Goal: Navigation & Orientation: Understand site structure

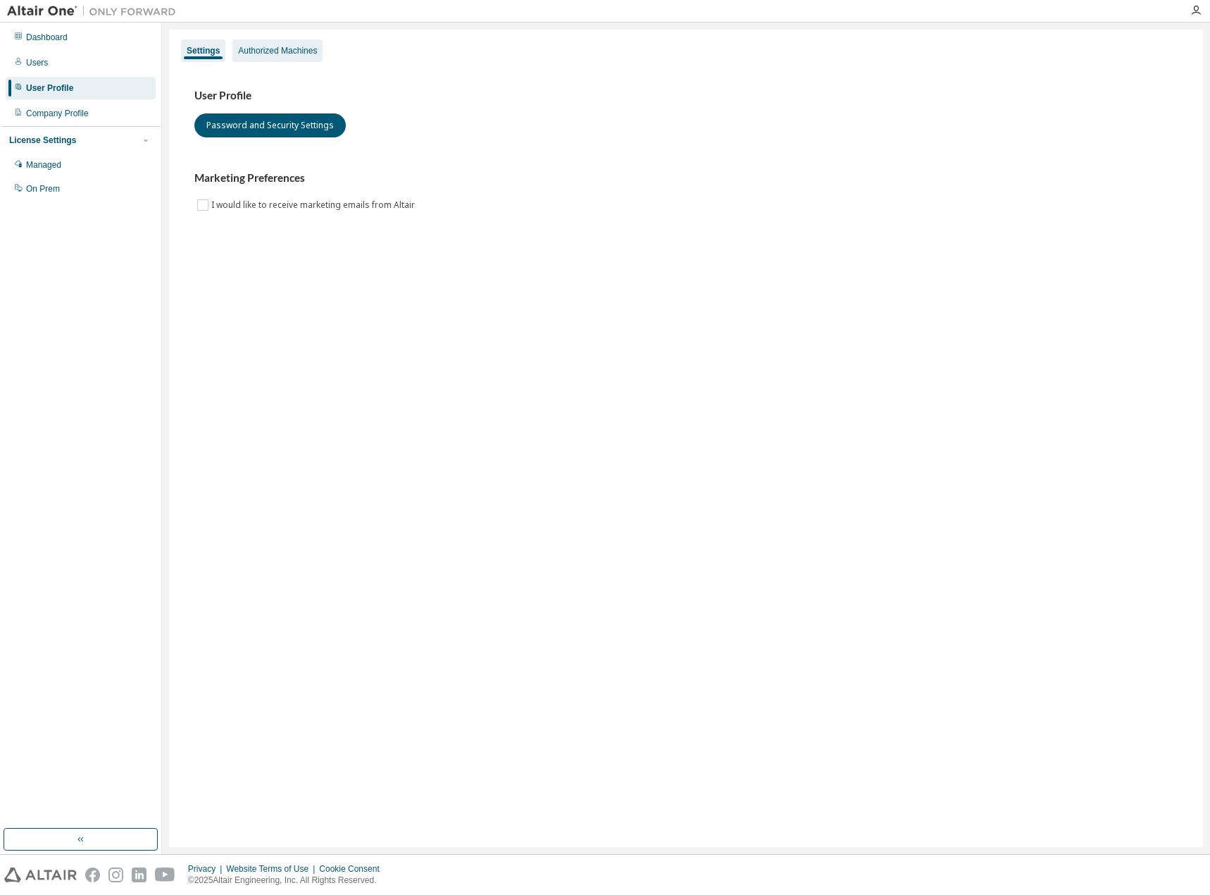
click at [263, 51] on div "Authorized Machines" at bounding box center [277, 50] width 79 height 11
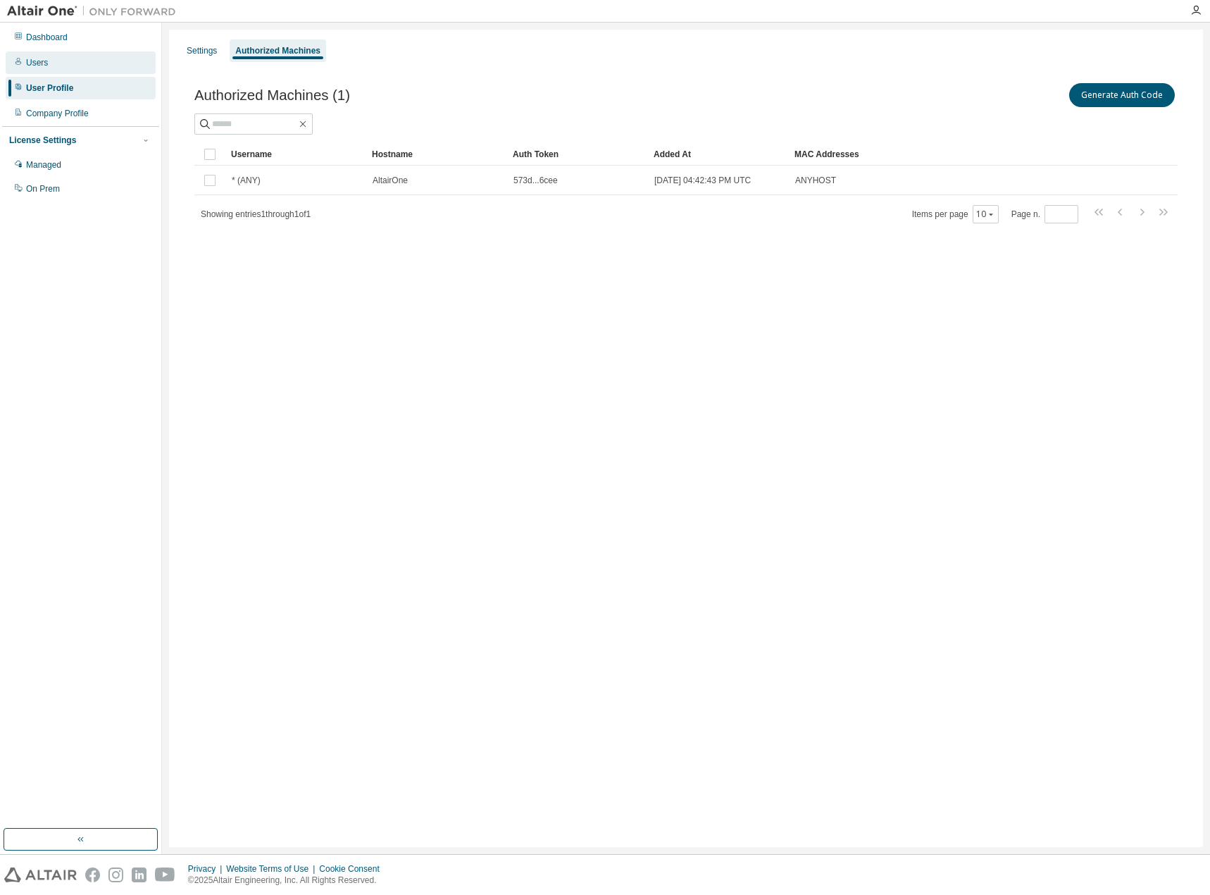
click at [75, 70] on div "Users" at bounding box center [81, 62] width 150 height 23
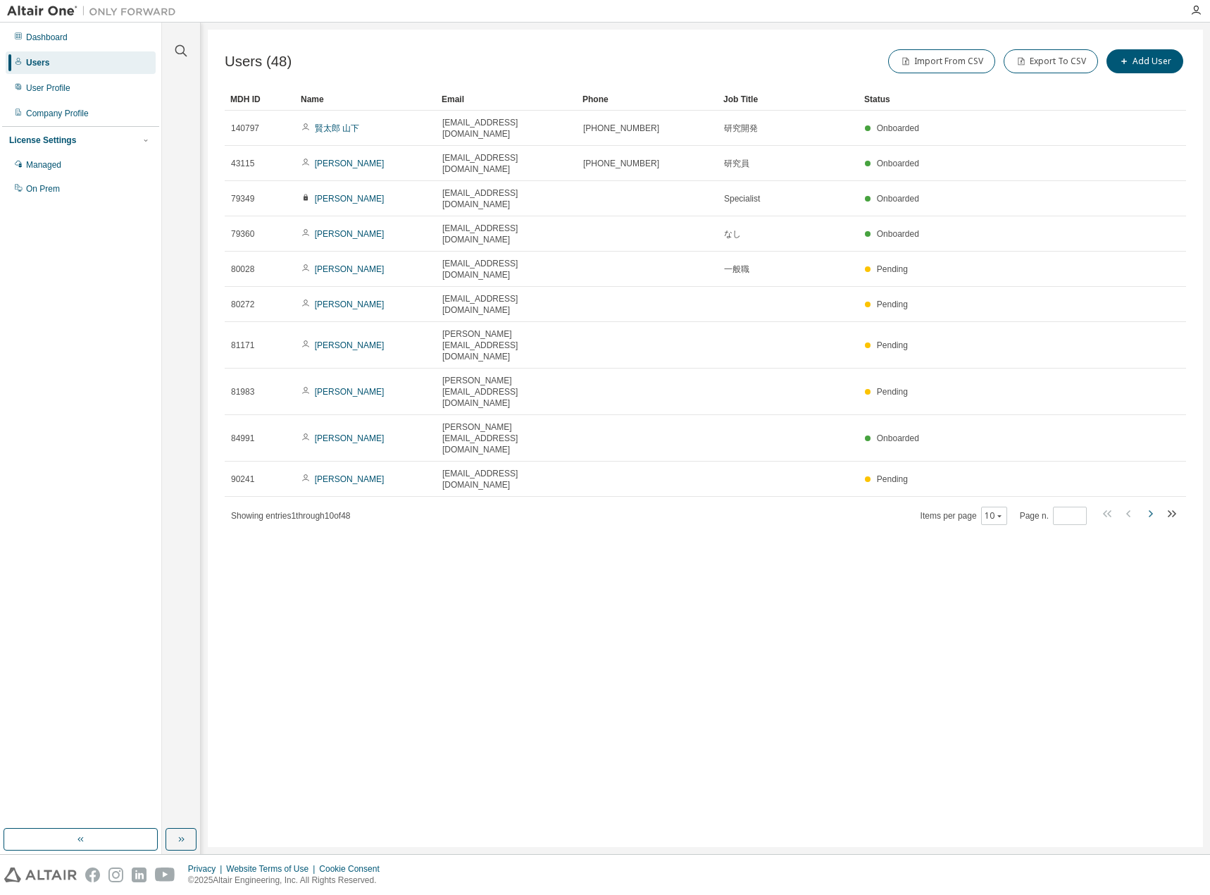
click at [1147, 505] on icon "button" at bounding box center [1150, 513] width 17 height 17
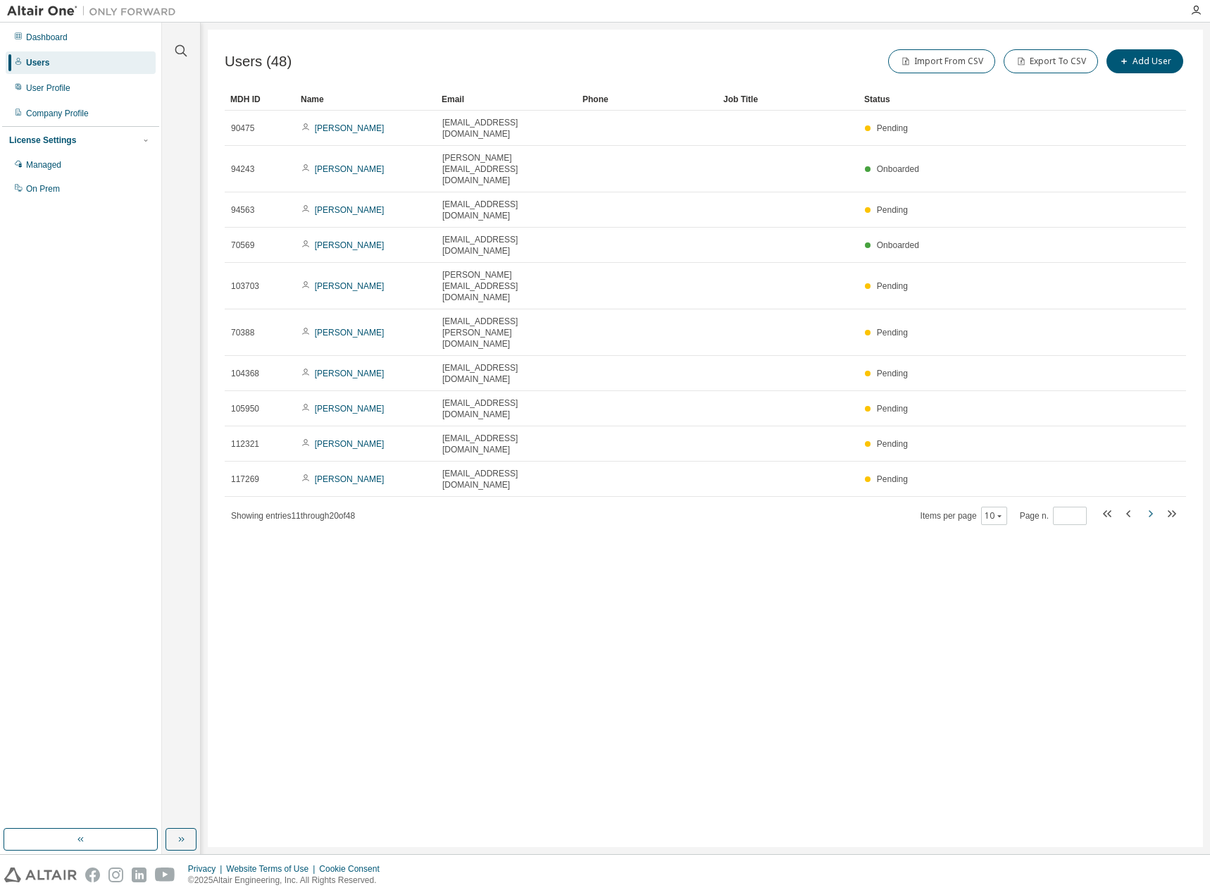
click at [1147, 505] on icon "button" at bounding box center [1150, 513] width 17 height 17
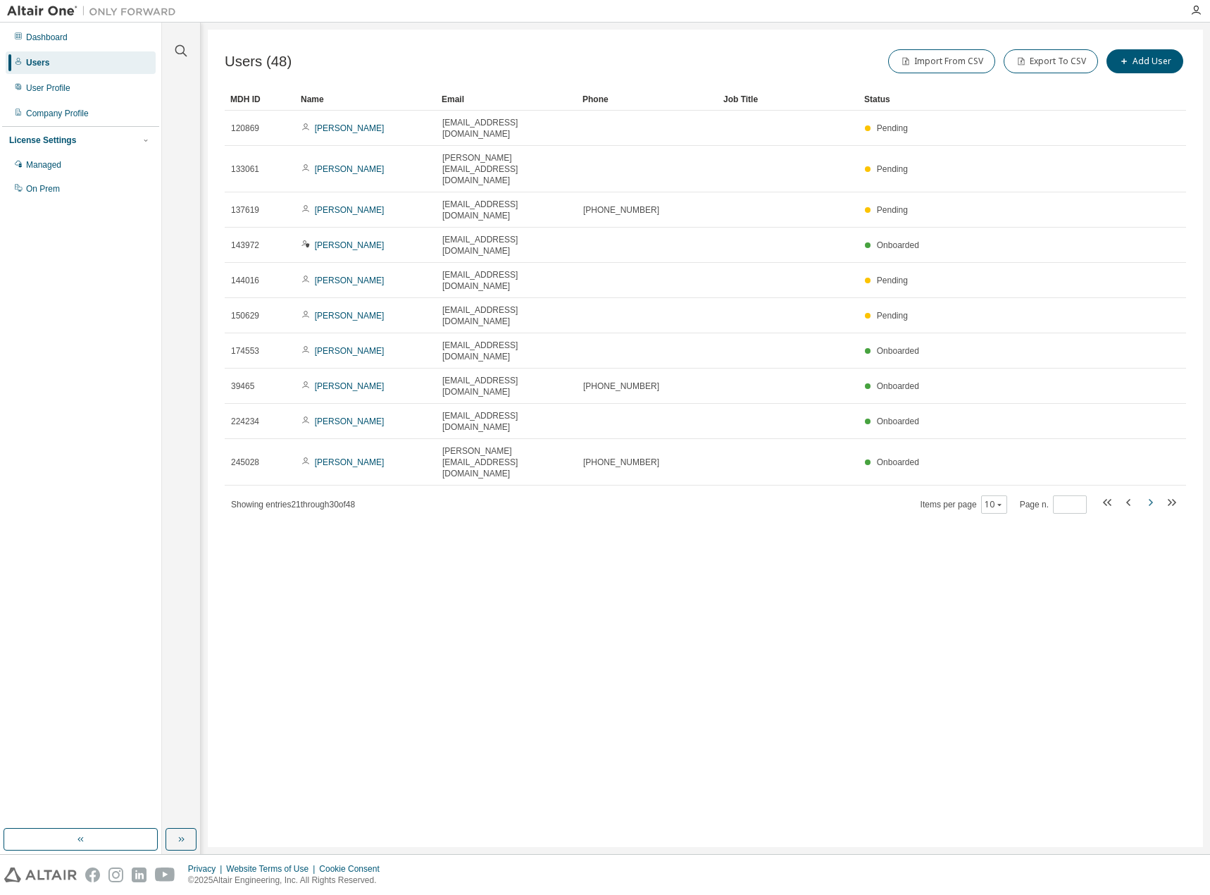
click at [1147, 494] on icon "button" at bounding box center [1150, 502] width 17 height 17
type input "*"
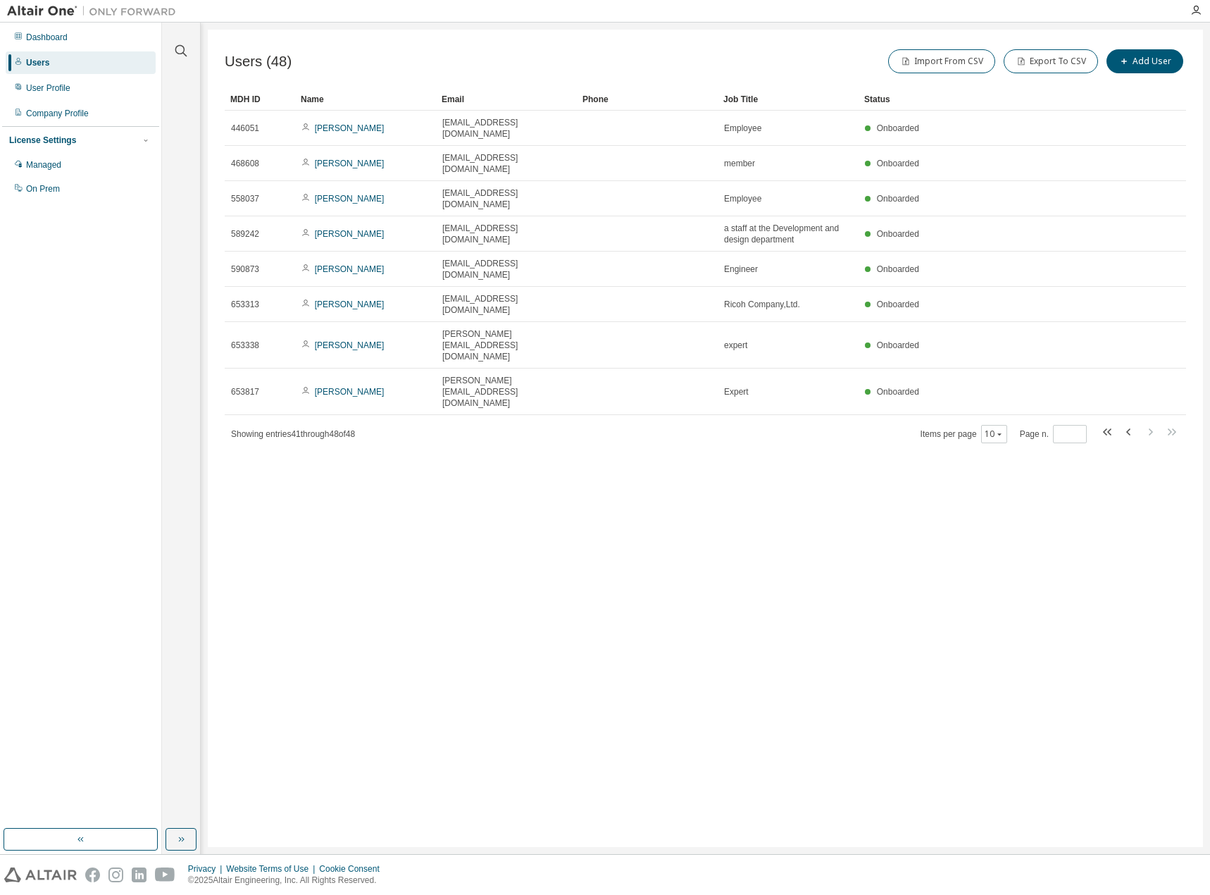
click at [341, 359] on div "Users (48) Import From CSV Export To CSV Add User Clear Load Save Save As Field…" at bounding box center [705, 438] width 995 height 817
drag, startPoint x: 341, startPoint y: 359, endPoint x: 323, endPoint y: 357, distance: 18.4
click at [323, 357] on div "Users (48) Import From CSV Export To CSV Add User Clear Load Save Save As Field…" at bounding box center [705, 438] width 995 height 817
click at [65, 87] on div "User Profile" at bounding box center [48, 87] width 44 height 11
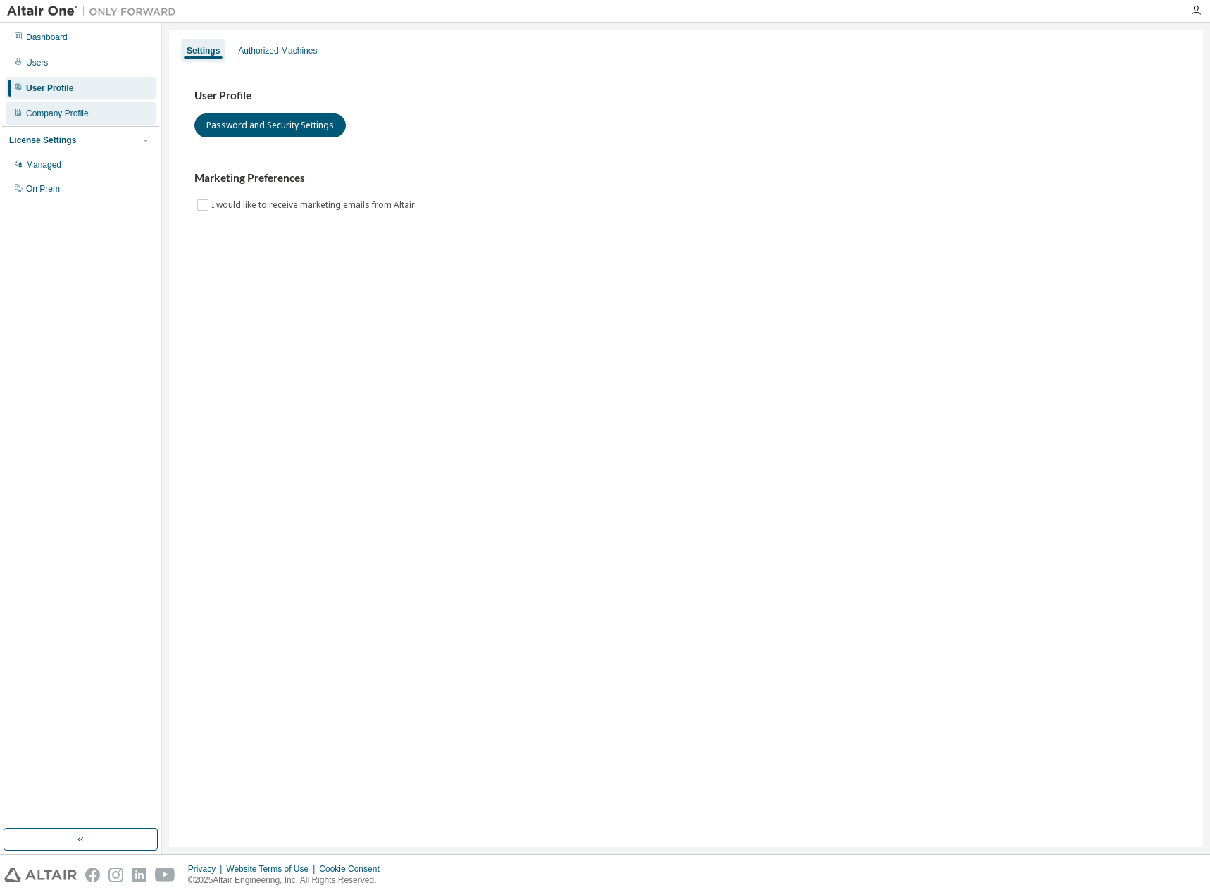
click at [74, 117] on div "Company Profile" at bounding box center [57, 113] width 63 height 11
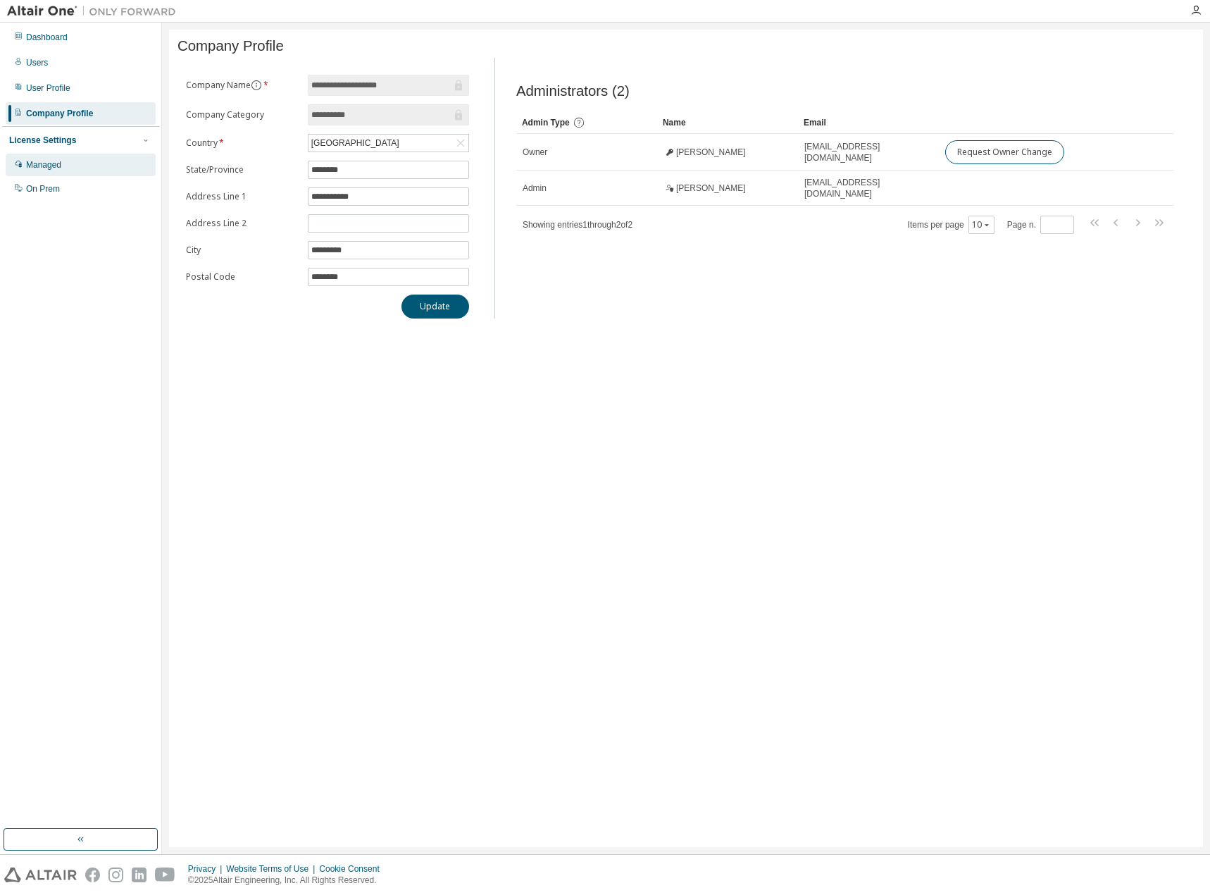
click at [92, 163] on div "Managed" at bounding box center [81, 165] width 150 height 23
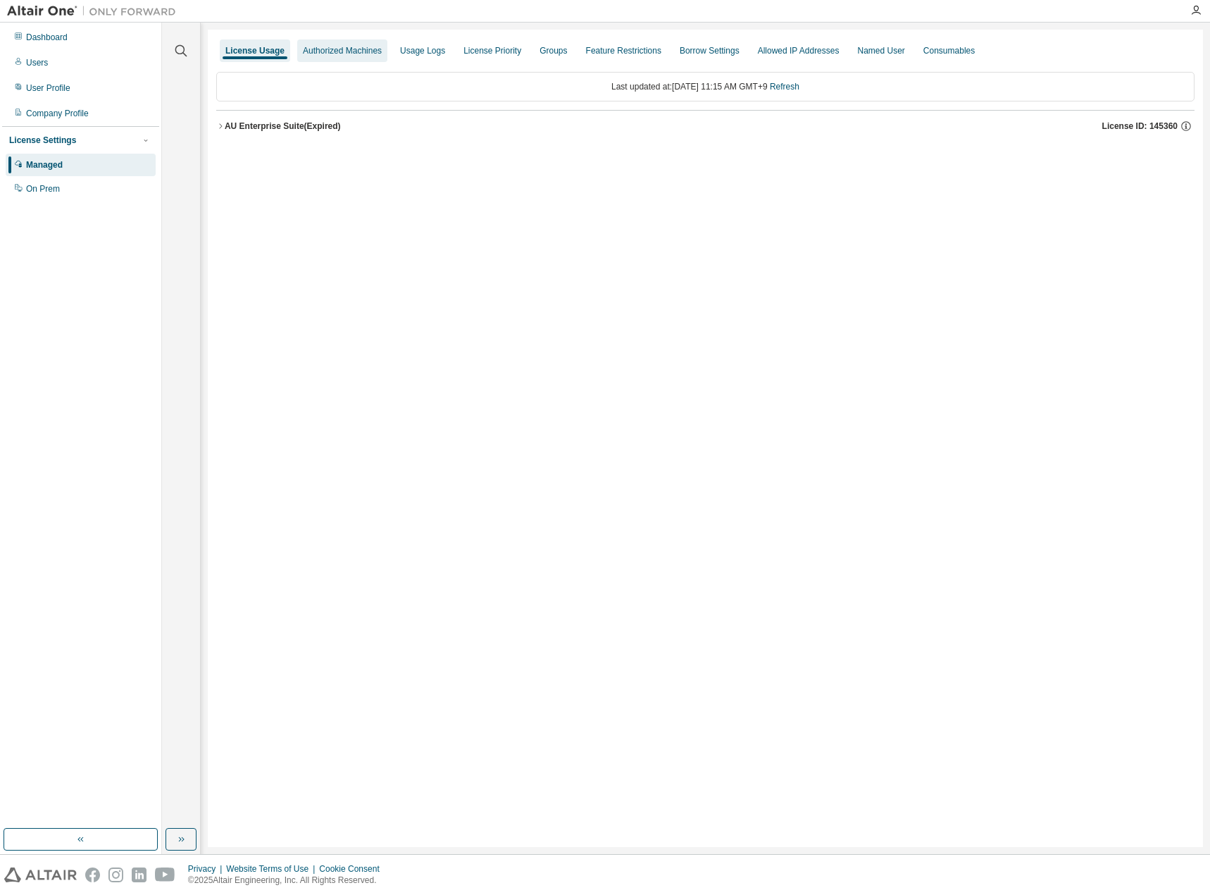
click at [304, 57] on div "Authorized Machines" at bounding box center [342, 50] width 90 height 23
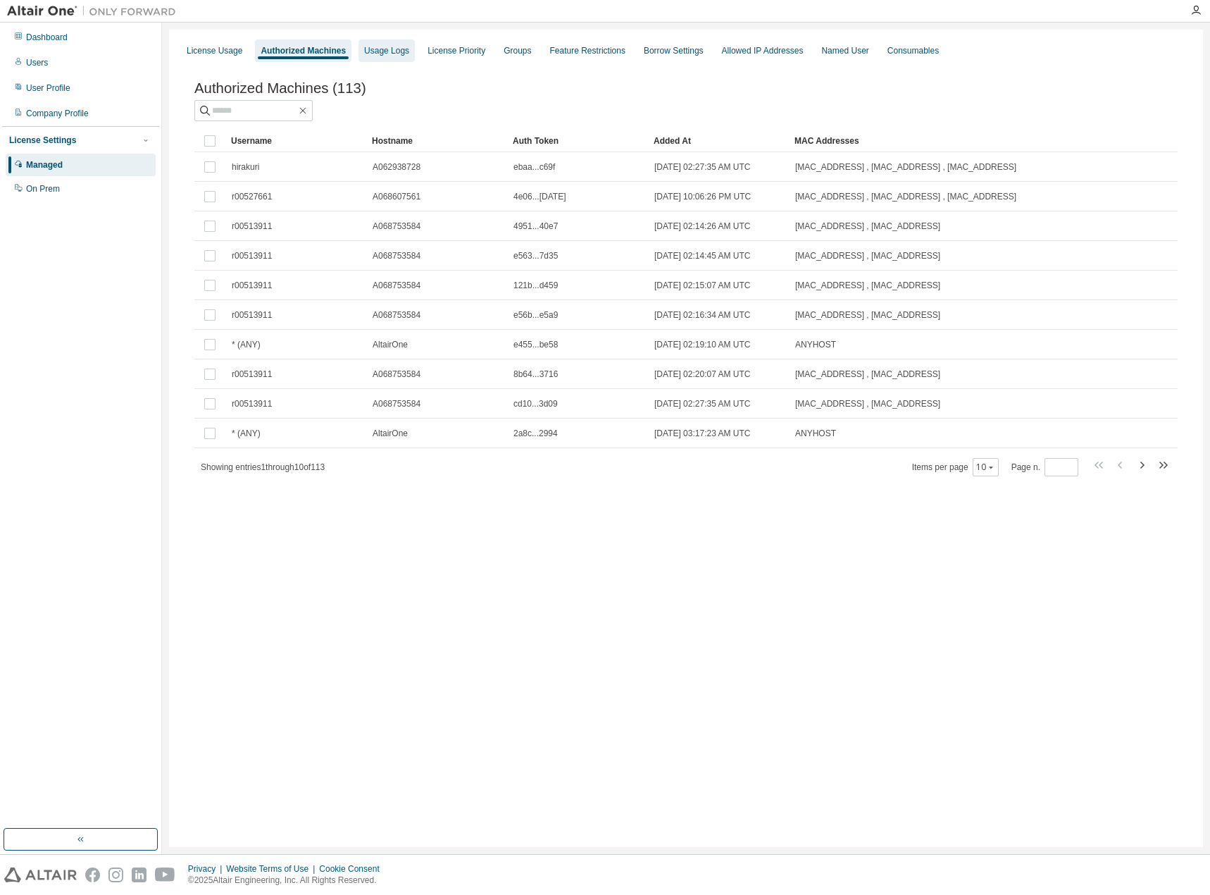
click at [383, 53] on div "Usage Logs" at bounding box center [386, 50] width 45 height 11
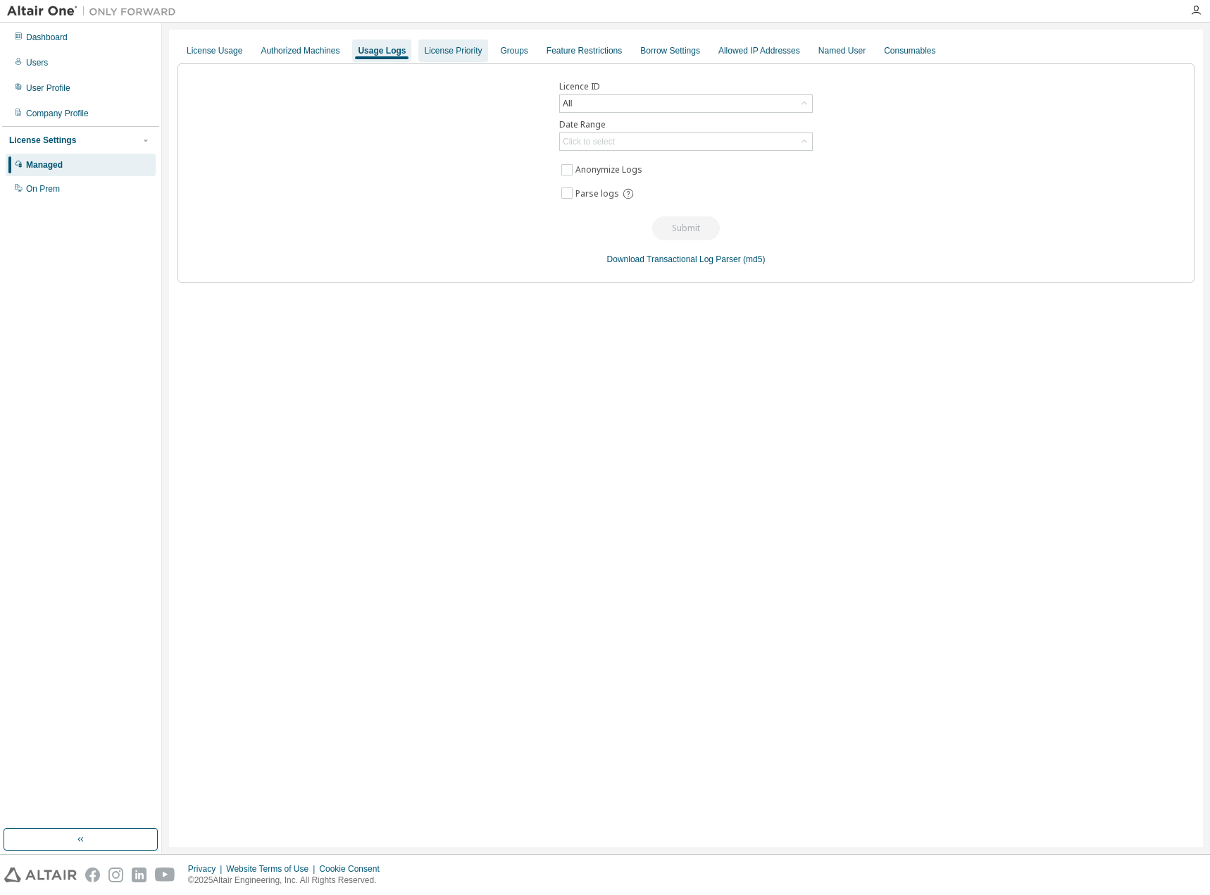
click at [445, 52] on div "License Priority" at bounding box center [453, 50] width 58 height 11
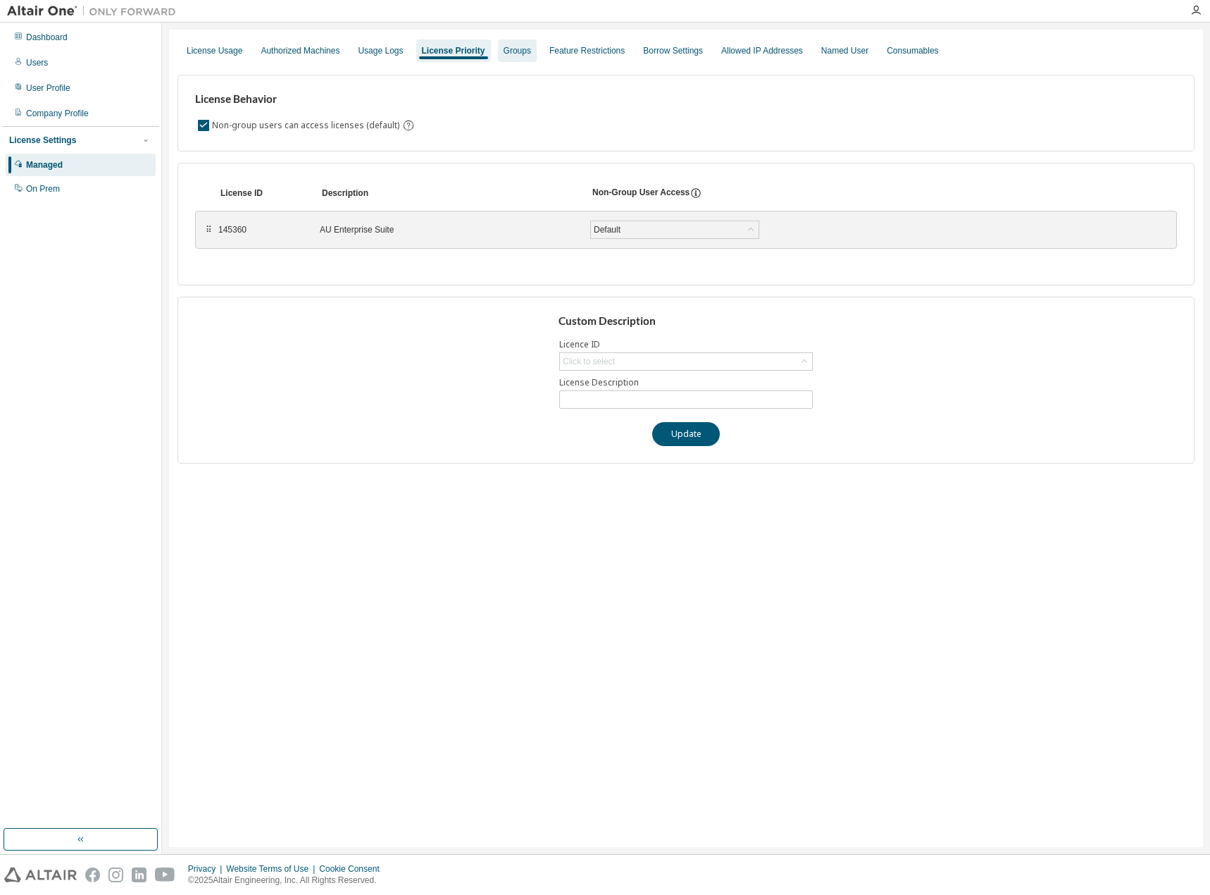
click at [507, 54] on div "Groups" at bounding box center [517, 50] width 27 height 11
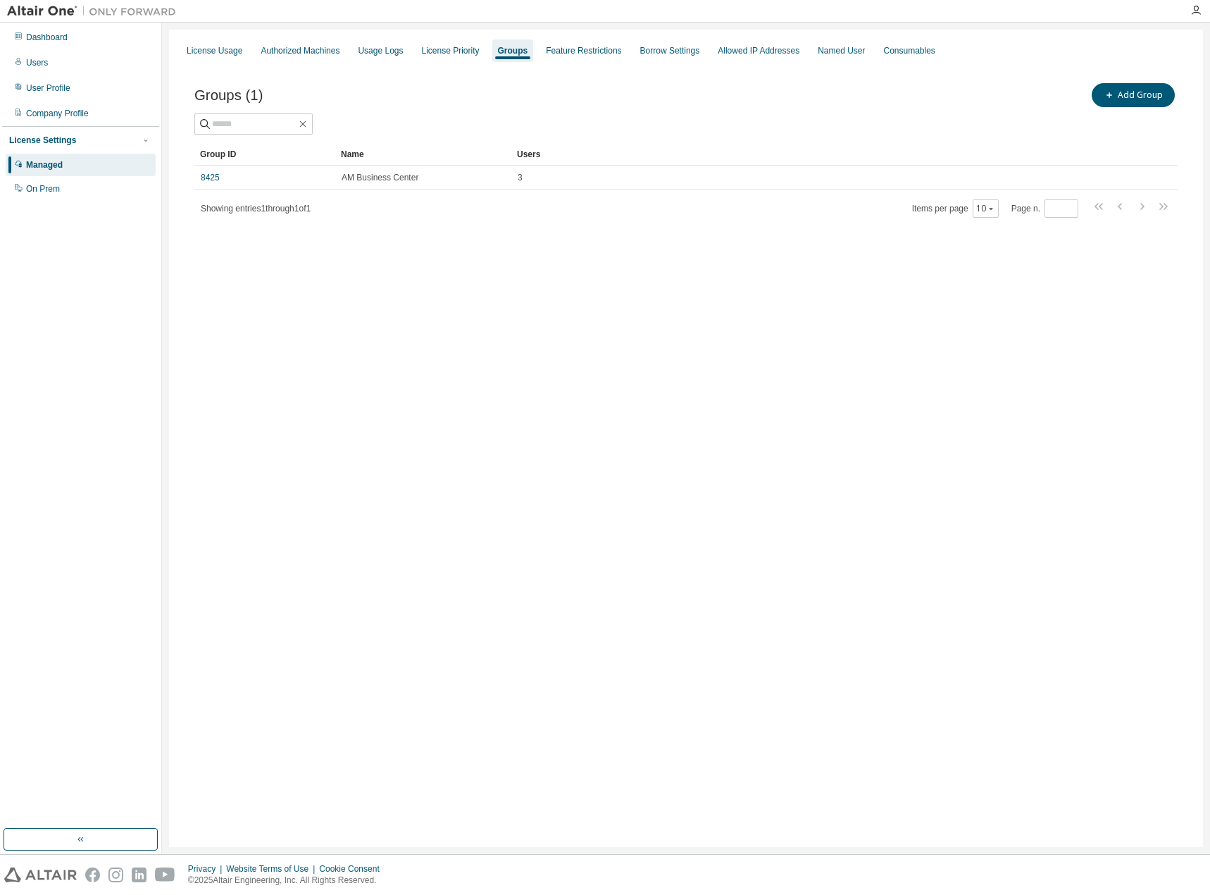
click at [574, 68] on div "Groups (1) Add Group Clear Load Save Save As Field Operator Value Select filter…" at bounding box center [686, 159] width 1017 height 192
click at [555, 68] on div "Groups (1) Add Group Clear Load Save Save As Field Operator Value Select filter…" at bounding box center [686, 159] width 1017 height 192
click at [542, 73] on div "Groups (1) Add Group Clear Load Save Save As Field Operator Value Select filter…" at bounding box center [686, 159] width 1017 height 192
click at [515, 77] on div "Groups (1) Add Group Clear Load Save Save As Field Operator Value Select filter…" at bounding box center [686, 159] width 1017 height 192
click at [505, 77] on div "Groups (1) Add Group Clear Load Save Save As Field Operator Value Select filter…" at bounding box center [686, 159] width 1017 height 192
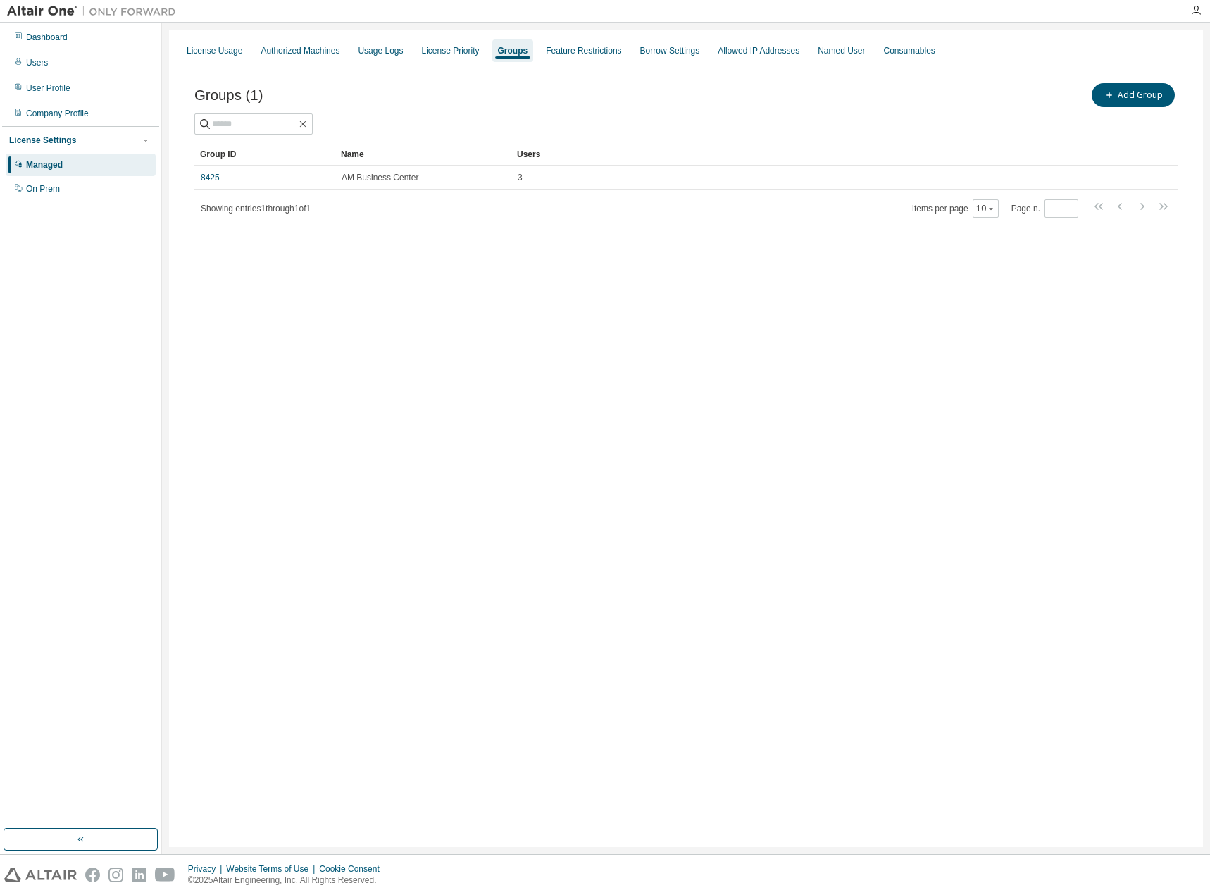
click at [495, 76] on div "Groups (1) Add Group Clear Load Save Save As Field Operator Value Select filter…" at bounding box center [686, 159] width 1017 height 192
drag, startPoint x: 495, startPoint y: 76, endPoint x: 486, endPoint y: 76, distance: 9.2
click at [486, 76] on div "Groups (1) Add Group Clear Load Save Save As Field Operator Value Select filter…" at bounding box center [686, 159] width 1017 height 192
click at [96, 187] on div "On Prem" at bounding box center [81, 189] width 150 height 23
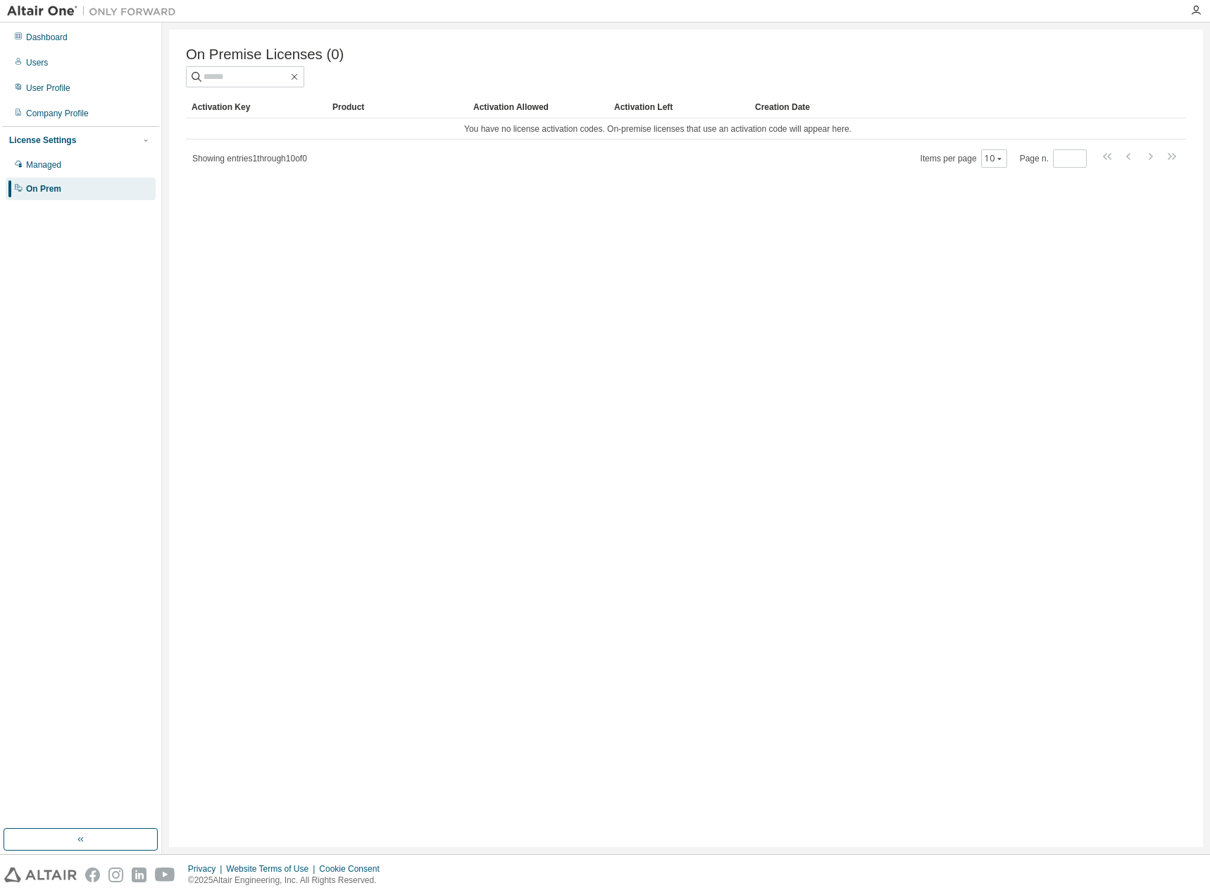
click at [213, 218] on div "On Premise Licenses (0) Clear Load Save Save As Field Operator Value Select fil…" at bounding box center [686, 438] width 1034 height 817
click at [205, 206] on div "On Premise Licenses (0) Clear Load Save Save As Field Operator Value Select fil…" at bounding box center [686, 438] width 1034 height 817
click at [188, 198] on div "On Premise Licenses (0) Clear Load Save Save As Field Operator Value Select fil…" at bounding box center [686, 438] width 1034 height 817
click at [198, 204] on div "On Premise Licenses (0) Clear Load Save Save As Field Operator Value Select fil…" at bounding box center [686, 438] width 1034 height 817
drag, startPoint x: 198, startPoint y: 204, endPoint x: 194, endPoint y: 197, distance: 7.6
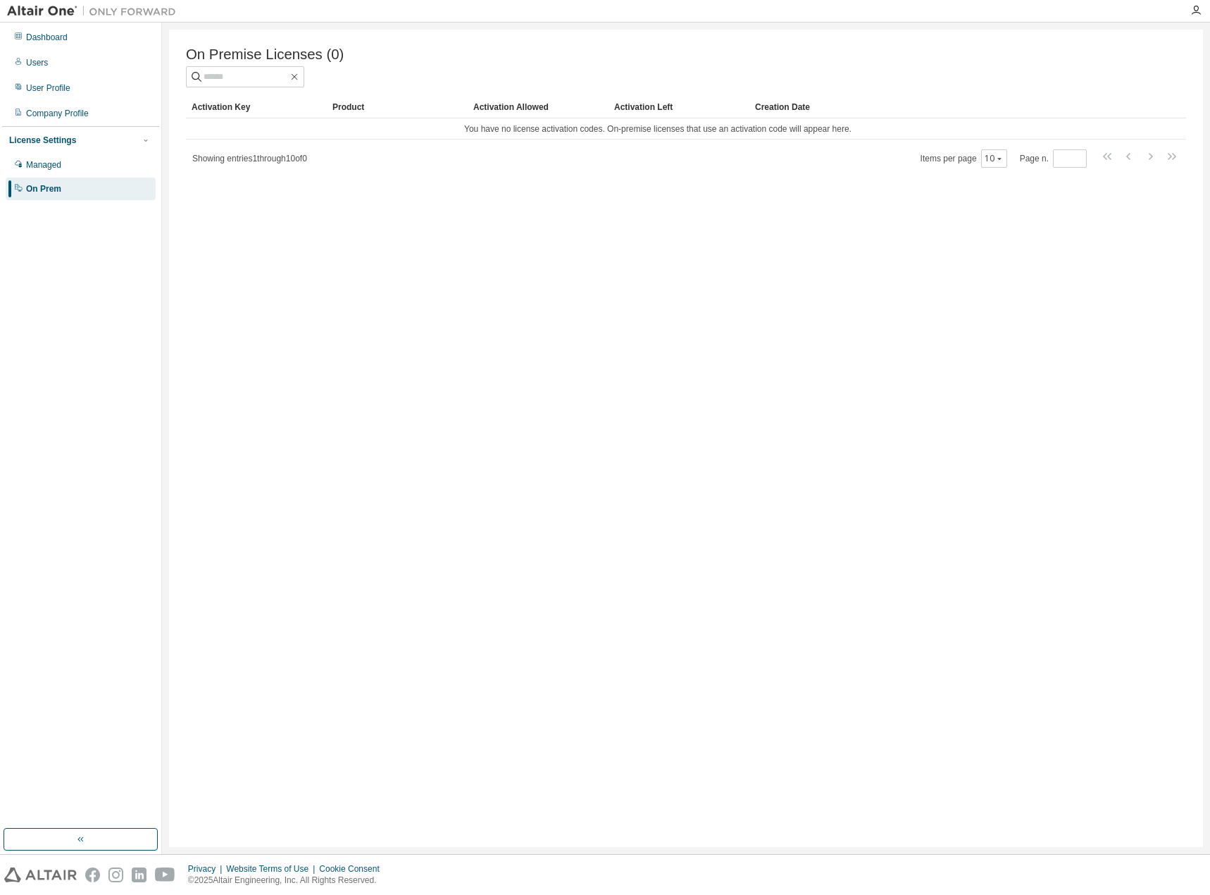
click at [194, 197] on div "On Premise Licenses (0) Clear Load Save Save As Field Operator Value Select fil…" at bounding box center [686, 438] width 1034 height 817
click at [97, 40] on div "Dashboard" at bounding box center [81, 37] width 150 height 23
